Goal: Task Accomplishment & Management: Complete application form

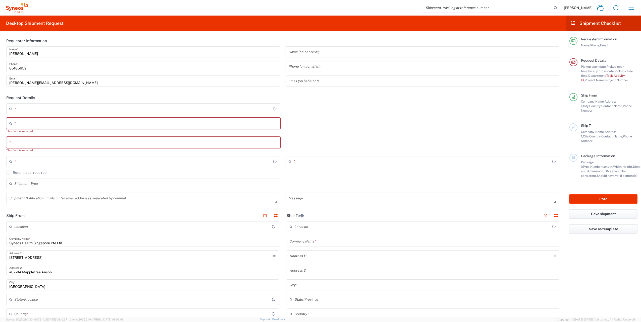
type input "4510"
type input "[GEOGRAPHIC_DATA]"
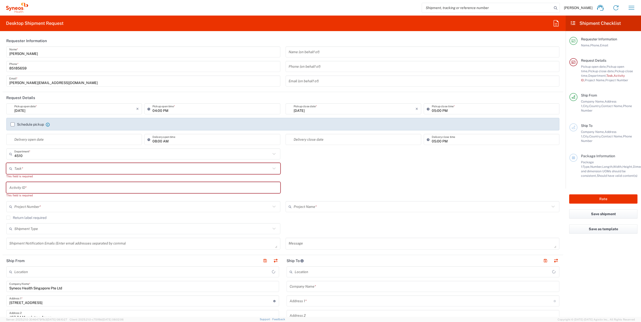
type input "Syneos Health Singapore PteLtd"
click at [631, 7] on icon "button" at bounding box center [631, 8] width 8 height 8
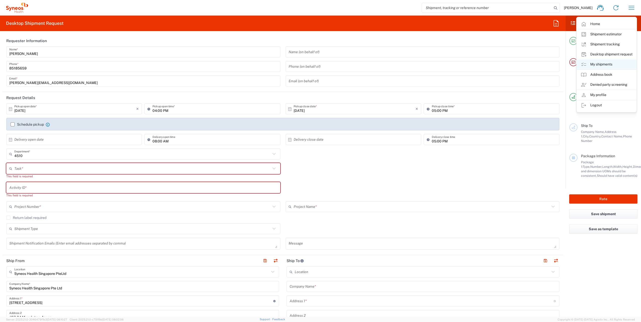
click at [596, 62] on link "My shipments" at bounding box center [607, 65] width 60 height 10
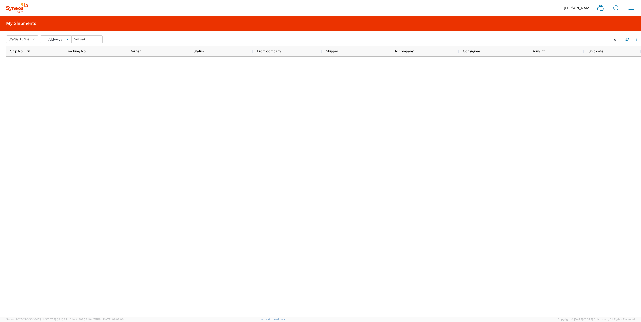
click at [68, 38] on svg-icon at bounding box center [68, 40] width 8 height 8
click at [35, 38] on icon "button" at bounding box center [33, 40] width 3 height 4
click at [20, 67] on span "All" at bounding box center [35, 66] width 59 height 8
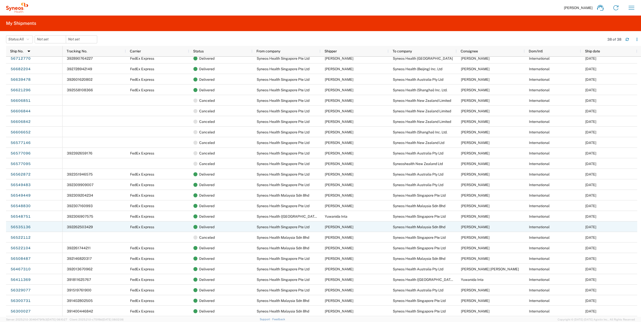
scroll to position [68, 0]
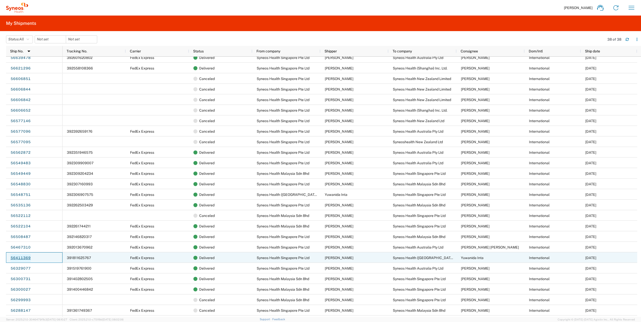
click at [23, 258] on link "56411369" at bounding box center [20, 258] width 21 height 8
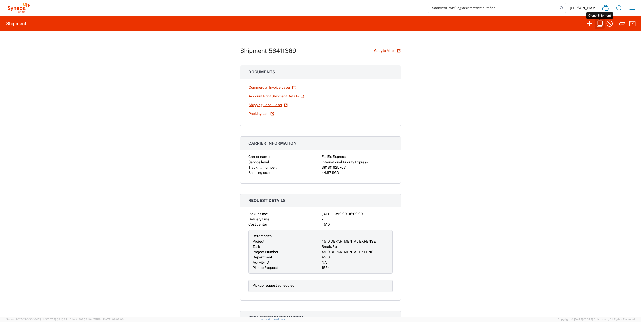
click at [600, 22] on icon "button" at bounding box center [599, 24] width 8 height 8
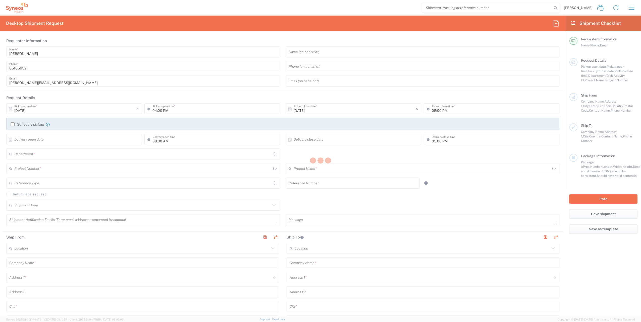
type input "01:10 PM"
type input "04:00 PM"
type textarea "[EMAIL_ADDRESS][PERSON_NAME][DOMAIN_NAME]"
type input "Syneos Health Singapore PteLtd"
type input "Syneos Health Singapore Pte Ltd"
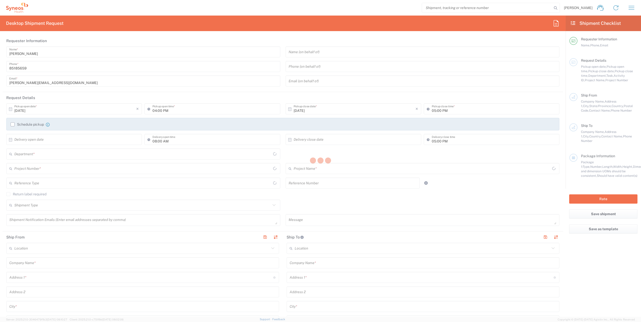
type input "[STREET_ADDRESS]"
type input "#07-04 [GEOGRAPHIC_DATA]"
type input "[GEOGRAPHIC_DATA]"
type input "079914"
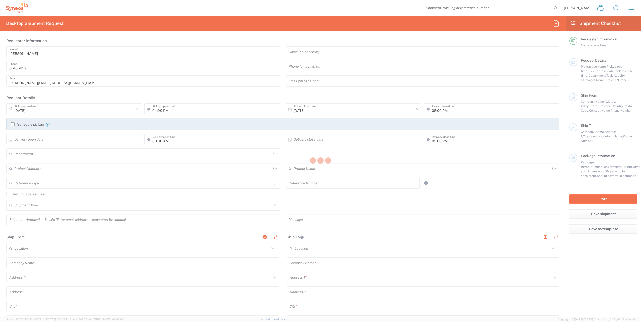
type input "[PERSON_NAME]"
type input "65 6681 6047"
type input "[PERSON_NAME][EMAIL_ADDRESS][DOMAIN_NAME]"
type input "Business (General)"
type input "Syneos Health ([GEOGRAPHIC_DATA]) Limit"
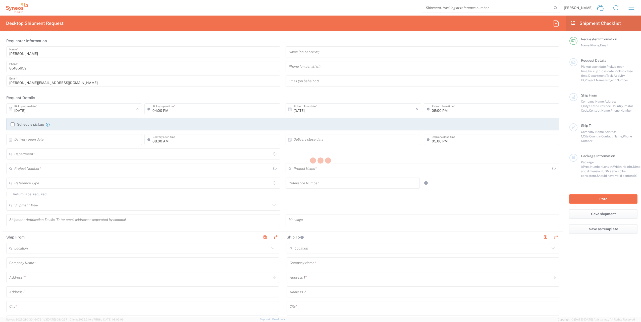
type input "Syneos Health ([GEOGRAPHIC_DATA]) Limited"
type input "[STREET_ADDRESS]"
type input "M [GEOGRAPHIC_DATA] - All Seasons Place"
type input "[GEOGRAPHIC_DATA]"
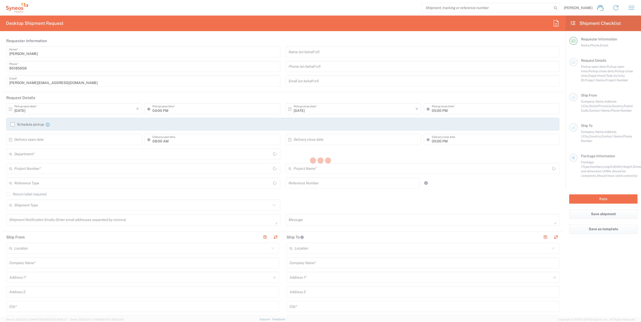
type input "10330"
type input "Yuwanida Inta"
type input "[PHONE_NUMBER]"
type input "[EMAIL_ADDRESS][DOMAIN_NAME]"
type input "Business (General)"
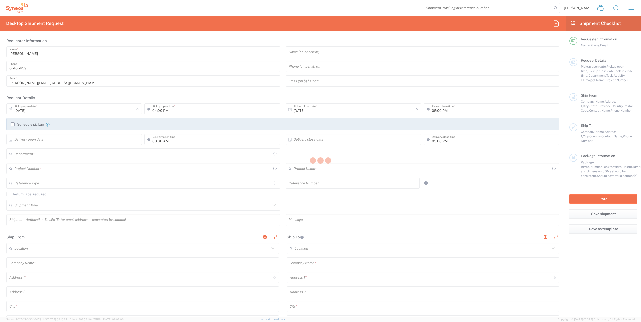
type input "Adult Signature Required"
type input "Syneos Health Singapore PteLtd"
type input "Sender/Shipper"
type input "Not Sold"
type input "Sender/Shipper"
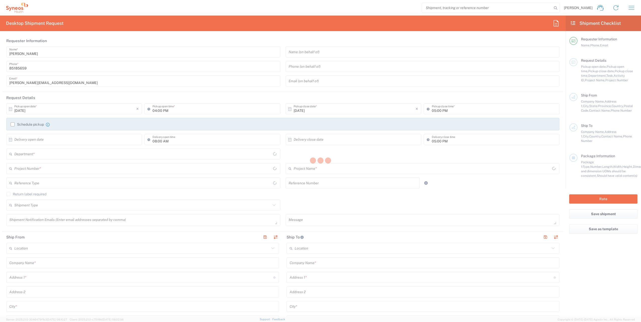
type input "Delivery Duty Paid"
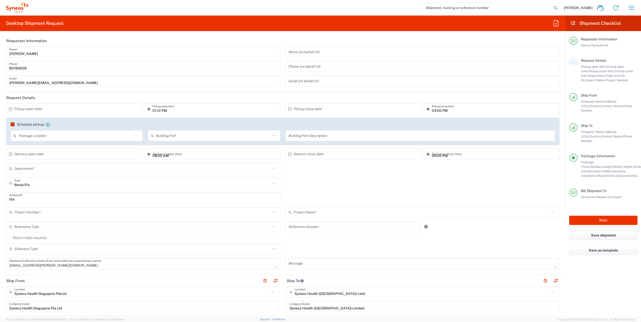
type input "4510"
type input "Your Packaging"
type input "4510 DEPARTMENTAL EXPENSE"
click at [76, 111] on input "text" at bounding box center [75, 109] width 122 height 9
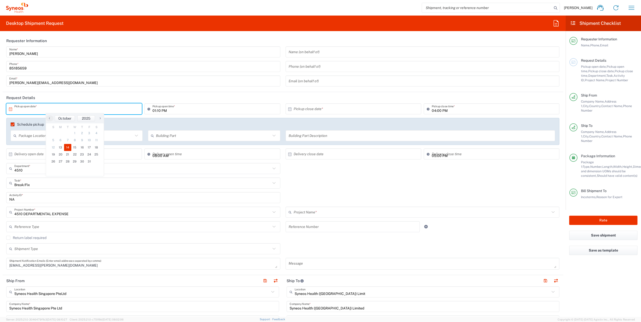
type input "4510 DEPARTMENTAL EXPENSE"
click at [83, 148] on span "16" at bounding box center [81, 147] width 7 height 7
type input "[DATE]"
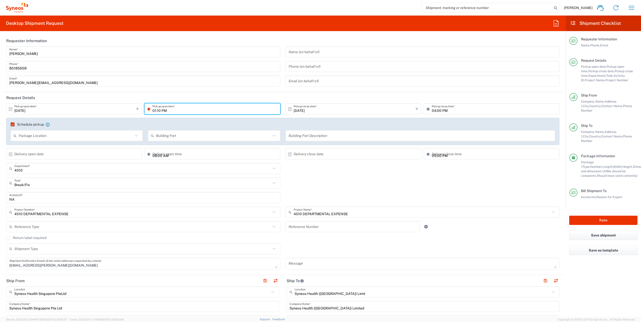
click at [157, 110] on input "01:10 PM" at bounding box center [214, 109] width 125 height 9
type input "01:00 PM"
click at [359, 98] on header "Request Details" at bounding box center [283, 97] width 561 height 11
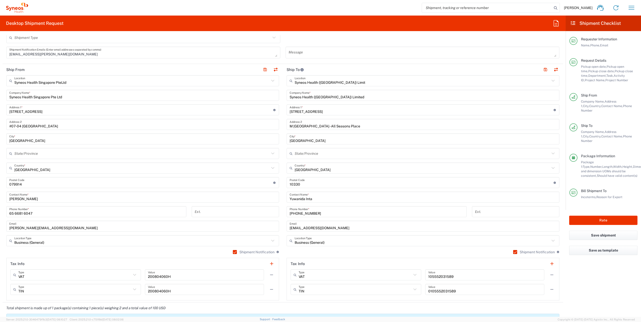
click at [330, 198] on input "Yuwanida Inta" at bounding box center [423, 197] width 267 height 9
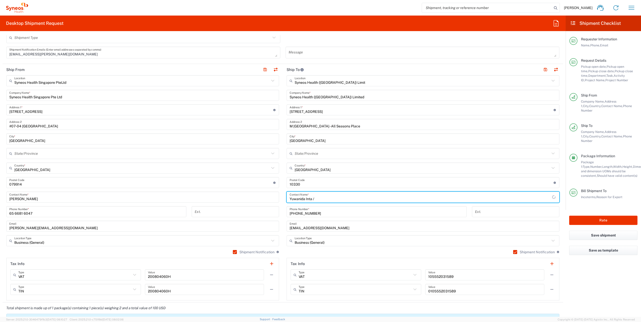
paste input "Rudeemars Janthadee"
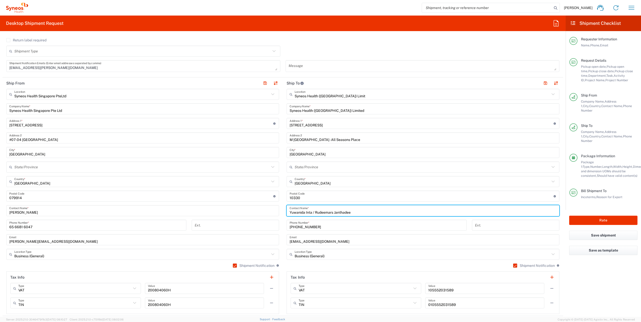
type input "Yuwanida Inta / Rudeemars Janthadee"
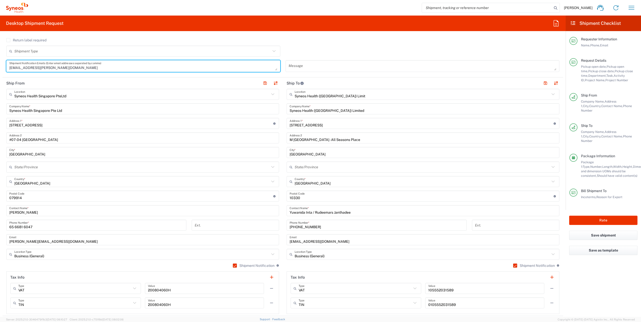
click at [118, 68] on textarea "[EMAIL_ADDRESS][PERSON_NAME][DOMAIN_NAME]" at bounding box center [143, 66] width 268 height 9
drag, startPoint x: 69, startPoint y: 69, endPoint x: -1, endPoint y: 61, distance: 70.3
click at [0, 61] on html "[PERSON_NAME] Home Shipment estimator Shipment tracking Desktop shipment reques…" at bounding box center [320, 161] width 641 height 322
paste textarea "[EMAIL_ADDRESS]"
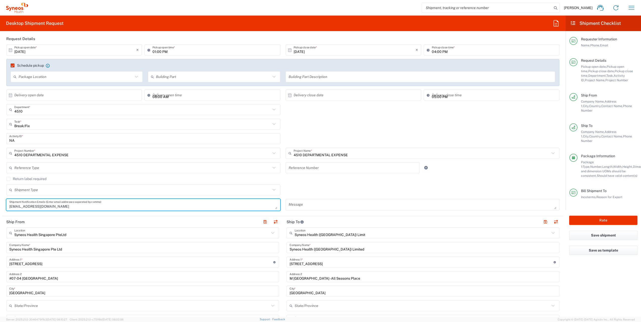
scroll to position [62, 0]
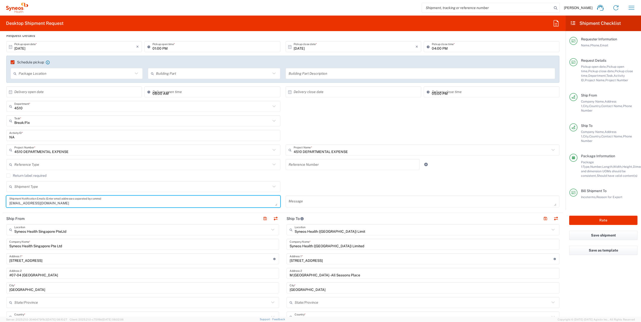
type textarea "[EMAIL_ADDRESS][DOMAIN_NAME]"
click at [245, 123] on input "text" at bounding box center [142, 121] width 256 height 9
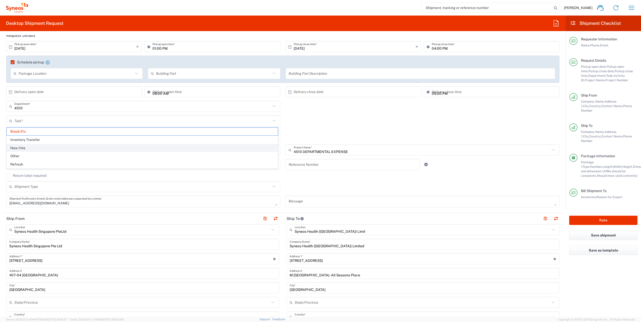
click at [124, 149] on span "New Hire" at bounding box center [142, 148] width 271 height 8
type input "New Hire"
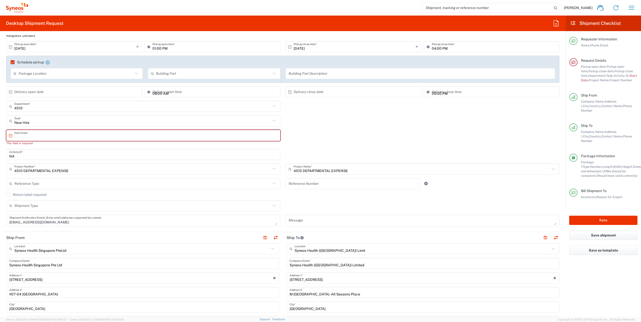
click at [65, 136] on input "text" at bounding box center [144, 135] width 260 height 9
click at [129, 186] on span "27" at bounding box center [129, 188] width 7 height 7
type input "[DATE]"
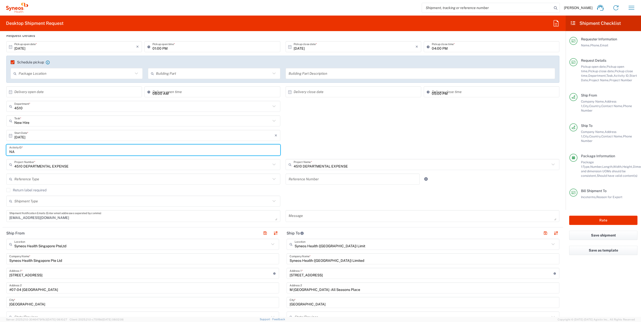
drag, startPoint x: 24, startPoint y: 152, endPoint x: -1, endPoint y: 141, distance: 27.6
click at [0, 141] on html "[PERSON_NAME] Home Shipment estimator Shipment tracking Desktop shipment reques…" at bounding box center [320, 161] width 641 height 322
paste input "SCTASK2734545"
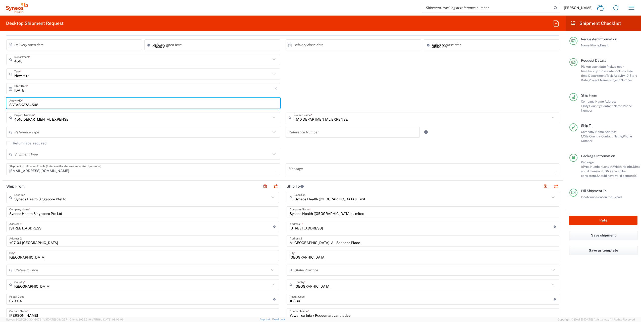
scroll to position [109, 0]
type input "SCTASK2734545"
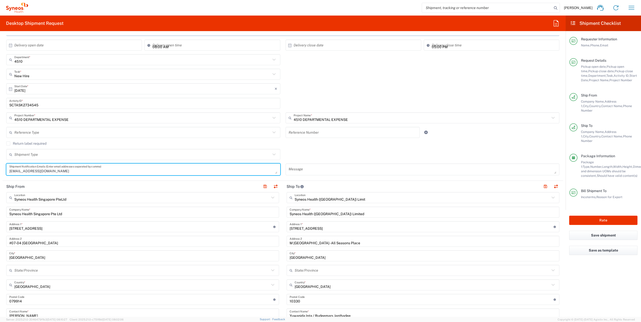
click at [130, 170] on textarea "[EMAIL_ADDRESS][DOMAIN_NAME]" at bounding box center [143, 169] width 268 height 9
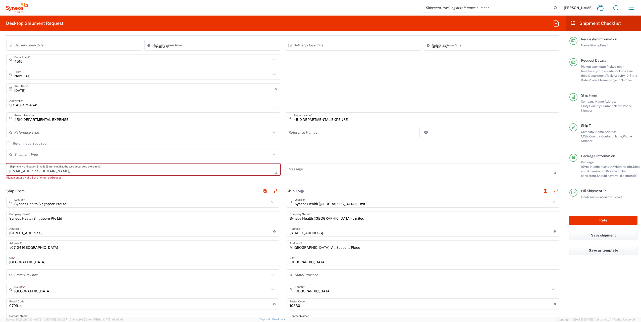
click at [171, 172] on textarea "[EMAIL_ADDRESS][DOMAIN_NAME]," at bounding box center [143, 169] width 268 height 9
paste textarea "[EMAIL_ADDRESS][PERSON_NAME][DOMAIN_NAME]"
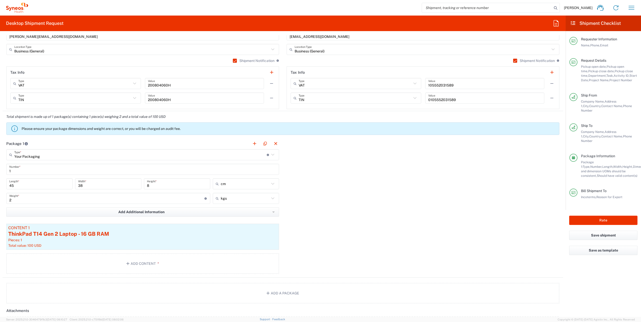
scroll to position [418, 0]
type textarea "[EMAIL_ADDRESS][DOMAIN_NAME], [DOMAIN_NAME][EMAIL_ADDRESS][PERSON_NAME][DOMAIN_…"
click at [15, 185] on input "45" at bounding box center [39, 184] width 60 height 9
drag, startPoint x: 15, startPoint y: 185, endPoint x: 0, endPoint y: 183, distance: 15.4
click at [0, 183] on html "[PERSON_NAME] Home Shipment estimator Shipment tracking Desktop shipment reques…" at bounding box center [320, 161] width 641 height 322
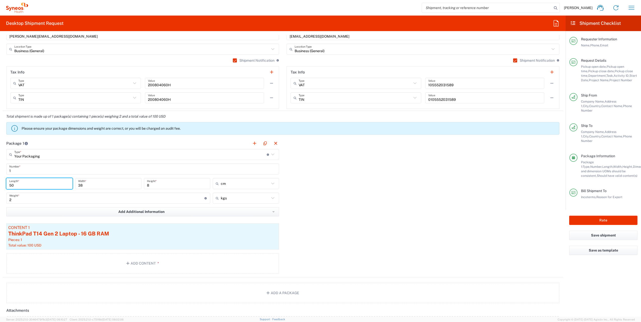
type input "50"
drag, startPoint x: 96, startPoint y: 185, endPoint x: 0, endPoint y: 165, distance: 98.0
click at [0, 165] on html "[PERSON_NAME] Home Shipment estimator Shipment tracking Desktop shipment reques…" at bounding box center [320, 161] width 641 height 322
type input "40"
drag, startPoint x: 152, startPoint y: 185, endPoint x: 91, endPoint y: 175, distance: 61.6
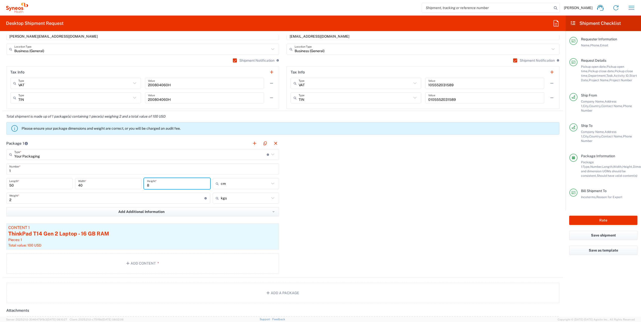
click at [91, 175] on main "Your Packaging Type * Material used to package goods Your Packaging Envelope La…" at bounding box center [143, 212] width 280 height 127
type input "10"
click at [19, 199] on input "2" at bounding box center [106, 198] width 195 height 9
type input "2.5"
click at [158, 263] on span "*" at bounding box center [157, 264] width 3 height 4
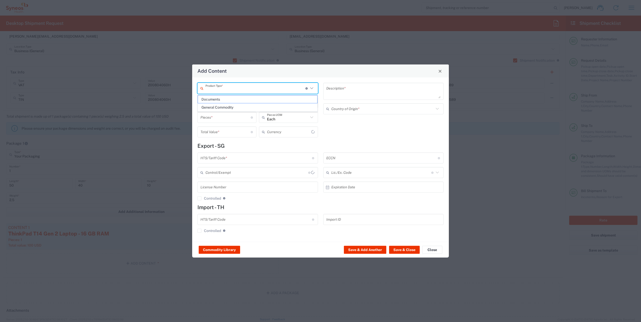
click at [244, 89] on input "text" at bounding box center [255, 88] width 100 height 9
click at [225, 106] on span "General Commodity" at bounding box center [258, 108] width 120 height 8
type input "General Commodity"
type input "US Dollar"
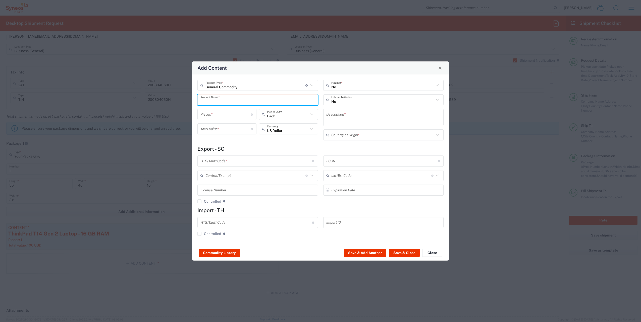
click at [226, 100] on input "text" at bounding box center [257, 100] width 115 height 9
click at [228, 113] on div "Logitech Keyboard and Folio case" at bounding box center [258, 111] width 120 height 9
type input "Logitech Keyboard and Folio case"
type input "1"
type textarea "Logitech Keyboard and Folio case"
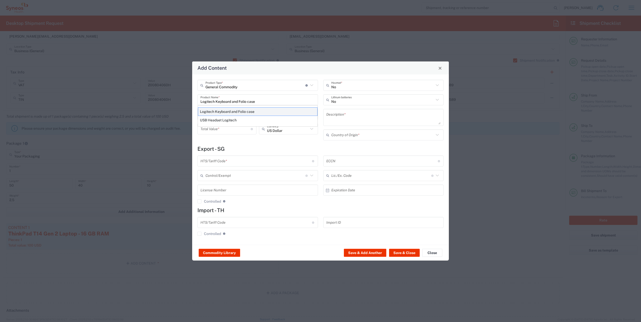
type input "[GEOGRAPHIC_DATA]"
type input "8471.60.0050"
type input "BIS"
type input "EAR99"
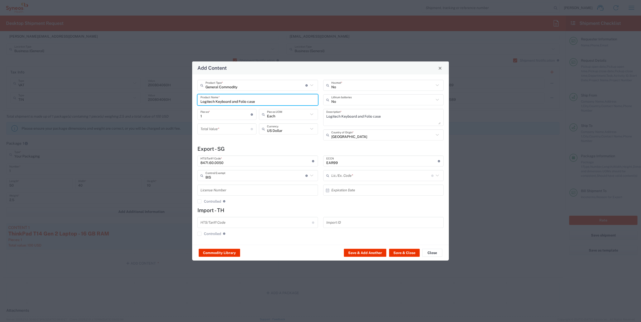
type input "NLR - No License Required"
click at [231, 131] on input "number" at bounding box center [225, 129] width 50 height 9
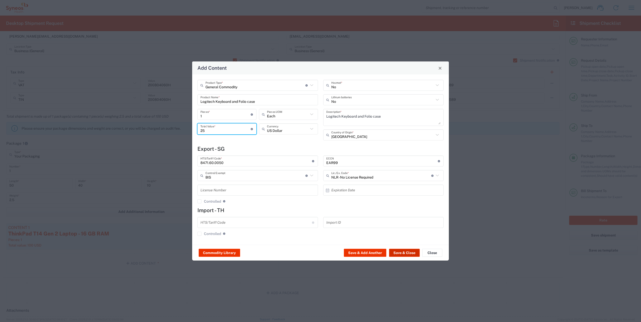
type input "25"
click at [404, 253] on button "Save & Close" at bounding box center [404, 253] width 31 height 8
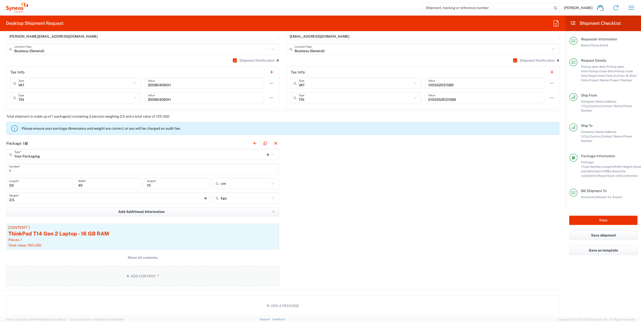
click at [147, 275] on button "Add Content *" at bounding box center [142, 276] width 273 height 21
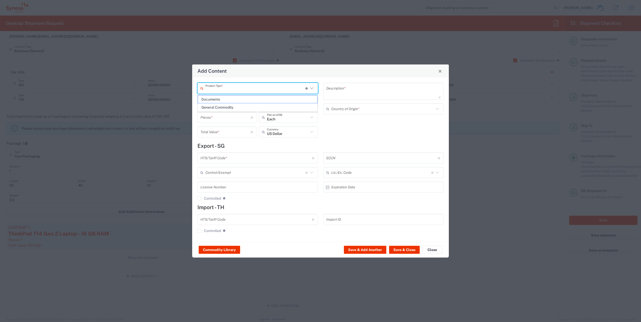
click at [232, 90] on input "text" at bounding box center [255, 88] width 100 height 9
click at [225, 105] on span "General Commodity" at bounding box center [258, 108] width 120 height 8
type input "General Commodity"
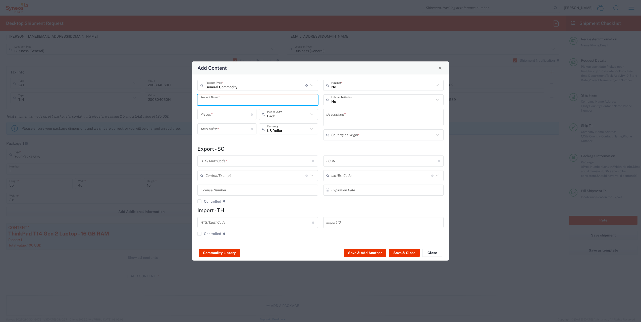
click at [227, 101] on input "text" at bounding box center [257, 100] width 115 height 9
click at [247, 121] on div "USB Headset Logitech" at bounding box center [258, 120] width 120 height 9
type input "USB Headset Logitech"
type textarea "Logitech H570e Wired Headset, Mono Headphones with Noise-Cancelling Microphone,…"
type input "[GEOGRAPHIC_DATA]"
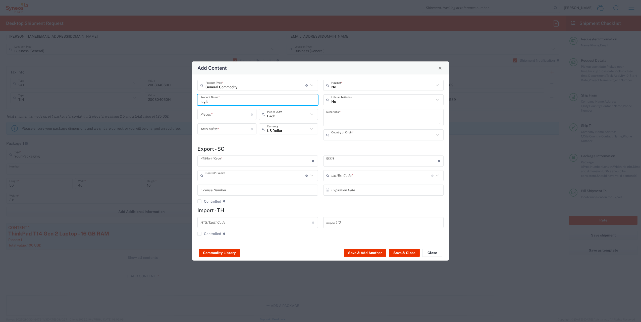
type input "8517.62.0090"
type input "BIS"
type input "EAR99"
type input "NLR - No License Required"
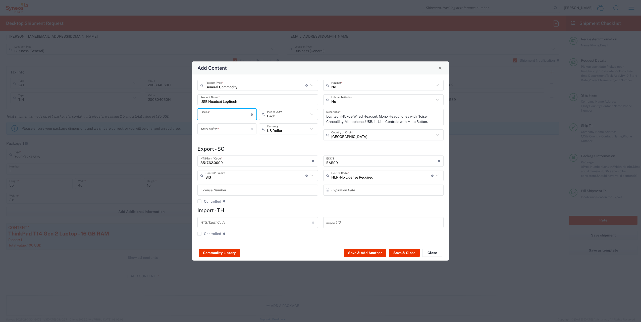
click at [218, 115] on input "number" at bounding box center [225, 114] width 50 height 9
type input "1"
click at [226, 129] on input "number" at bounding box center [225, 129] width 50 height 9
type input "25"
click at [408, 252] on button "Save & Close" at bounding box center [404, 253] width 31 height 8
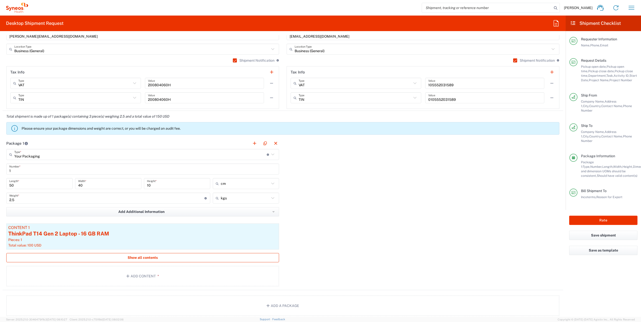
click at [146, 256] on span "Show all contents" at bounding box center [143, 258] width 30 height 5
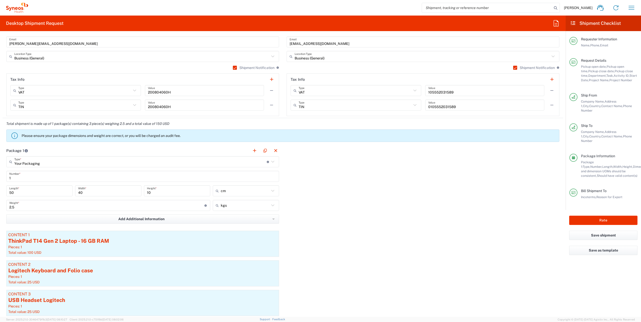
scroll to position [620, 0]
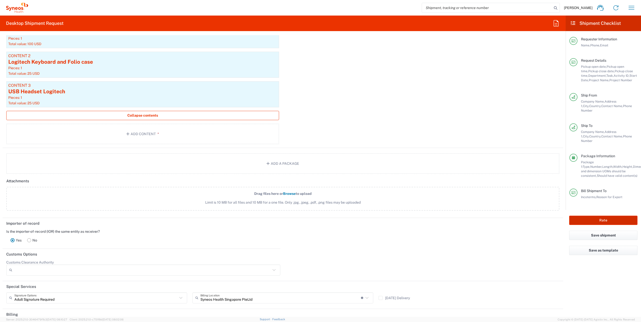
click at [607, 216] on button "Rate" at bounding box center [603, 220] width 68 height 9
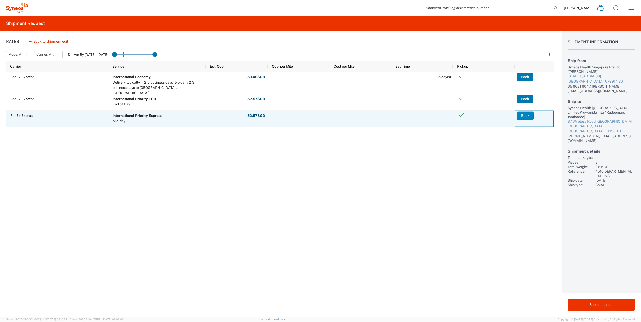
click at [526, 117] on button "Book" at bounding box center [525, 116] width 17 height 8
